Goal: Find specific page/section: Find specific page/section

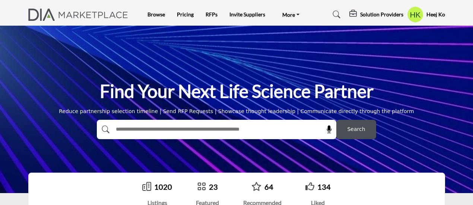
drag, startPoint x: 0, startPoint y: 0, endPoint x: 205, endPoint y: 130, distance: 242.3
click at [205, 130] on input "text" at bounding box center [201, 129] width 178 height 11
type input "**********"
click at [337, 120] on button "Search" at bounding box center [357, 129] width 40 height 19
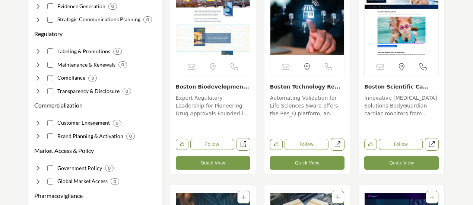
scroll to position [209, 0]
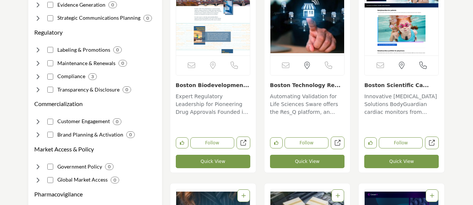
click at [211, 84] on link "Boston Biodevelopmen..." at bounding box center [212, 85] width 73 height 6
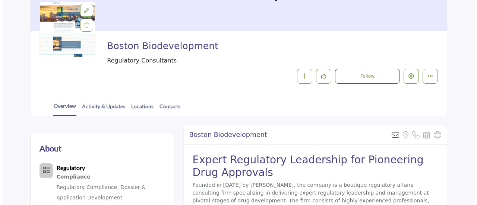
scroll to position [94, 0]
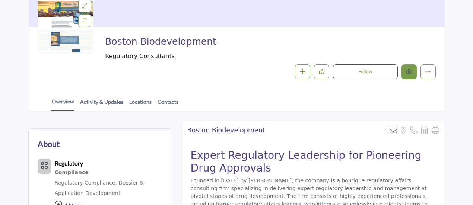
click at [409, 67] on button "Edit company" at bounding box center [409, 71] width 15 height 15
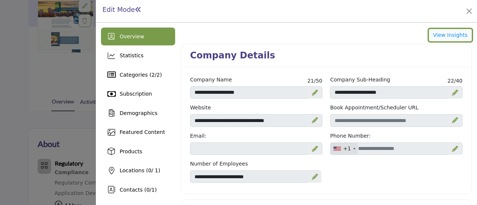
click at [451, 34] on button "View Insights" at bounding box center [450, 35] width 43 height 13
click at [470, 11] on button "Close" at bounding box center [469, 11] width 10 height 10
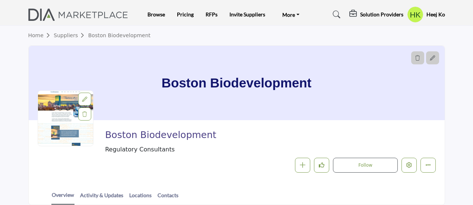
click at [437, 17] on h5 "Heej Ko" at bounding box center [436, 14] width 19 height 7
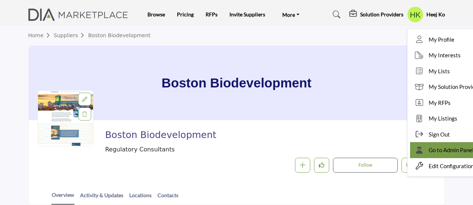
click at [434, 149] on span "Go to Admin Panel" at bounding box center [451, 150] width 45 height 9
